Goal: Information Seeking & Learning: Learn about a topic

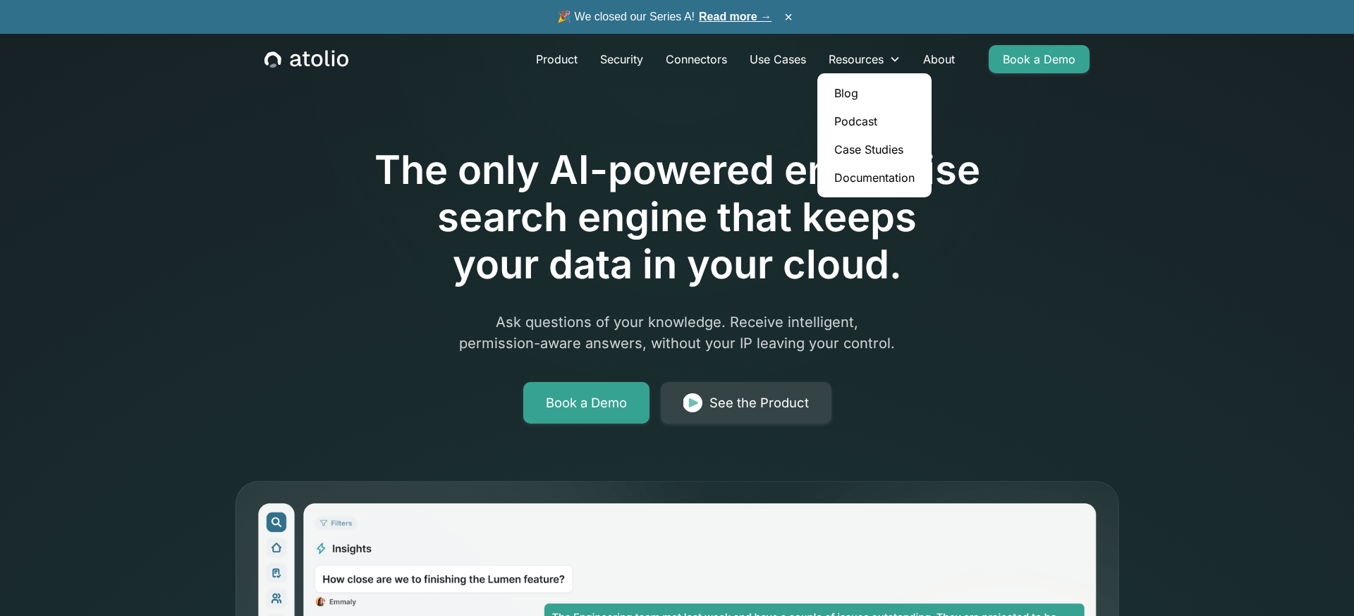
click at [860, 100] on link "Blog" at bounding box center [874, 93] width 103 height 28
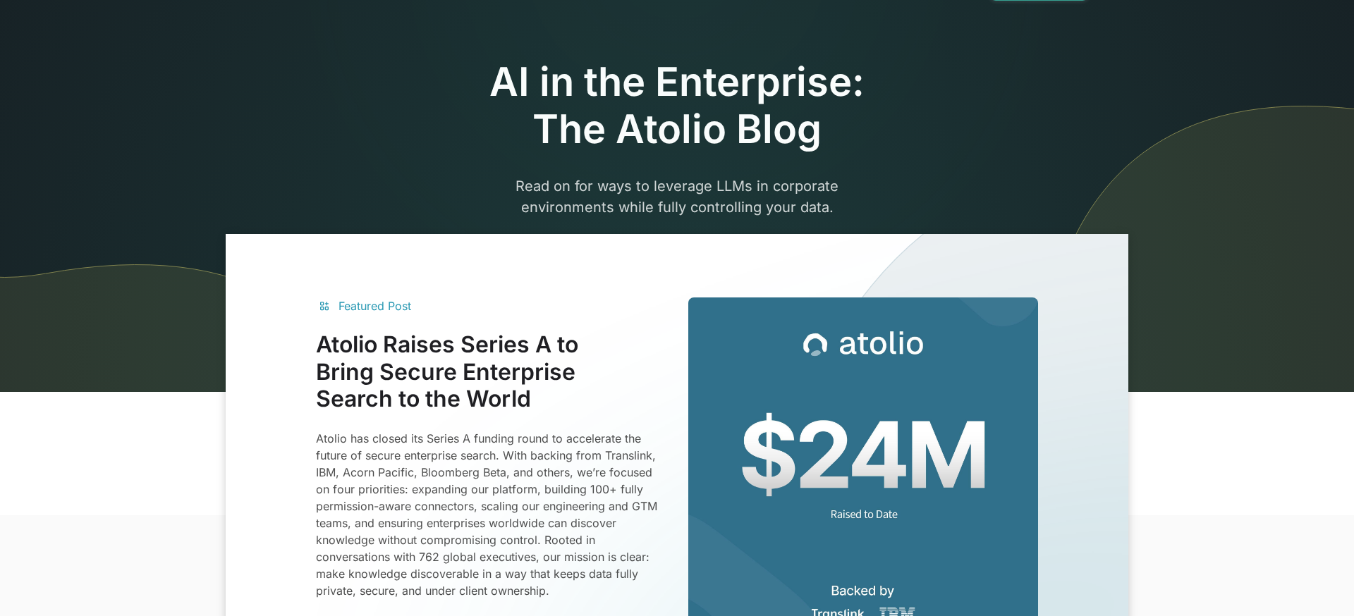
scroll to position [106, 0]
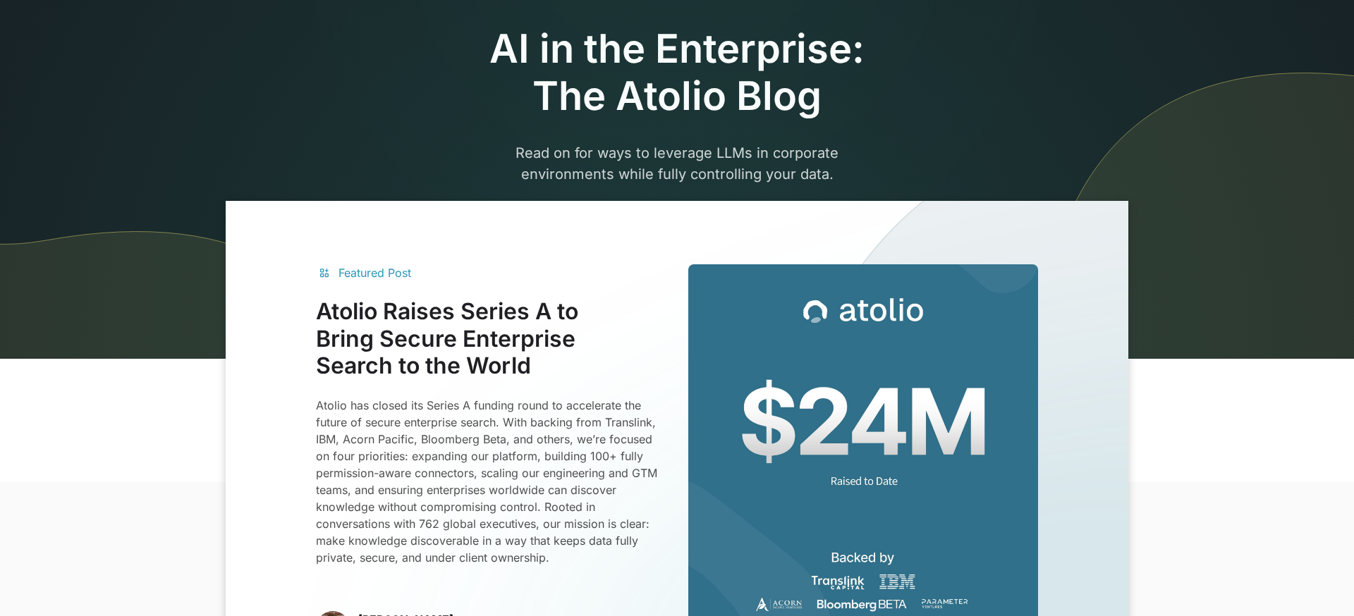
click at [631, 269] on div "Featured Post" at bounding box center [491, 272] width 350 height 17
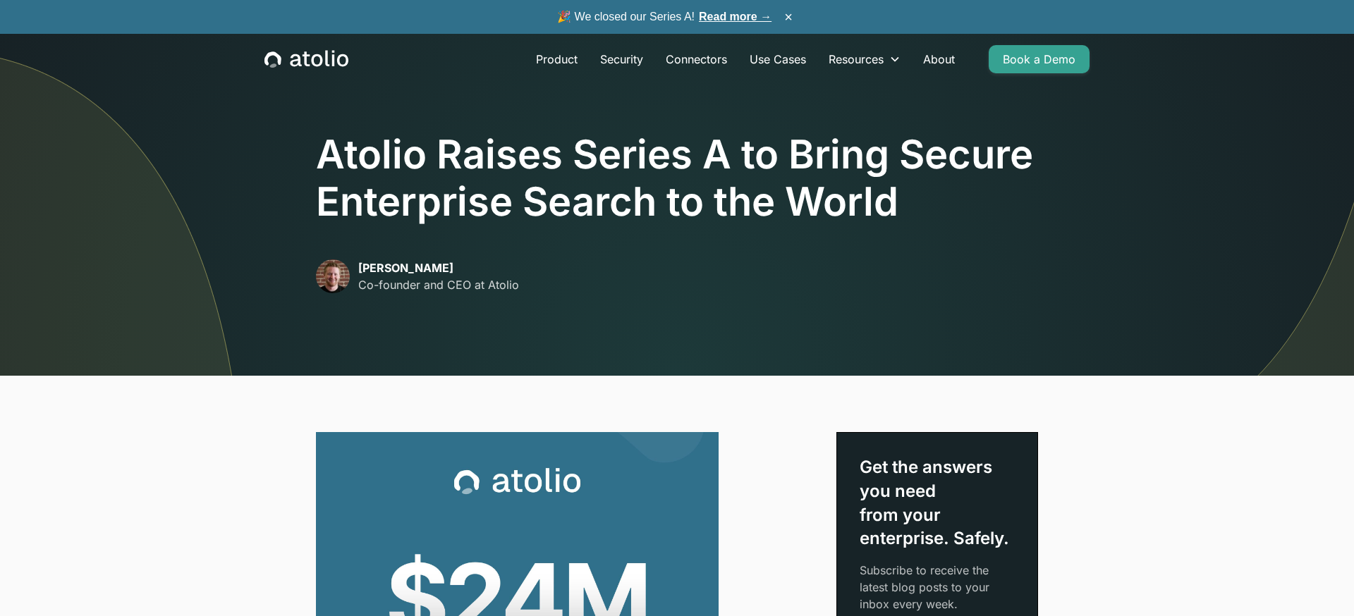
click at [128, 183] on img at bounding box center [122, 143] width 245 height 466
